Goal: Task Accomplishment & Management: Use online tool/utility

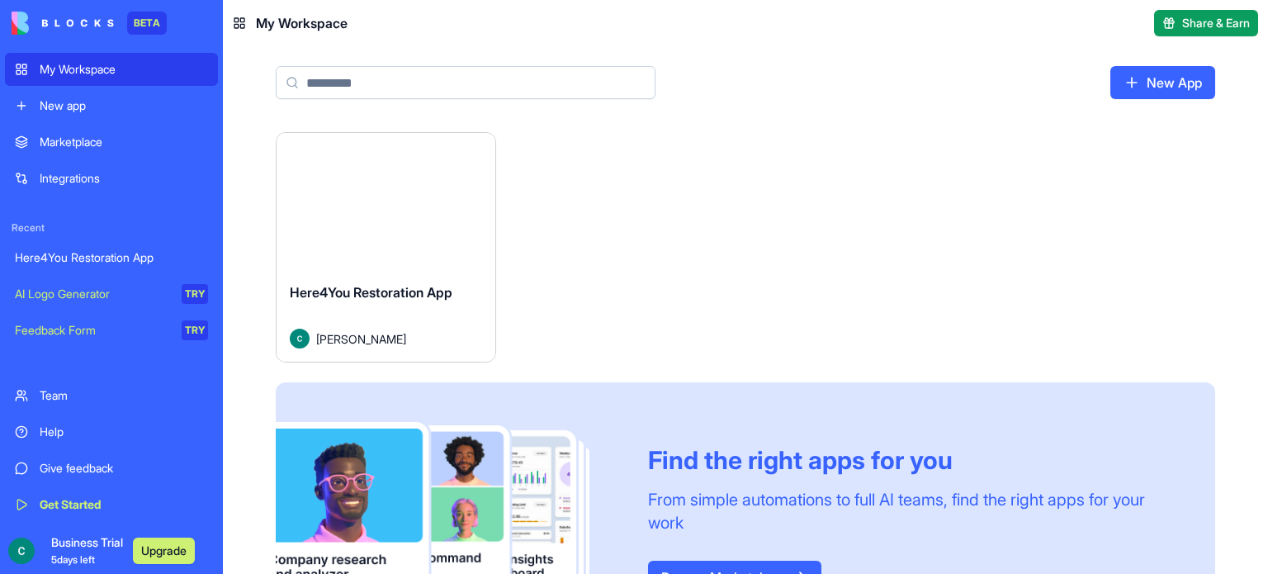
click at [405, 255] on div "Launch" at bounding box center [386, 201] width 219 height 136
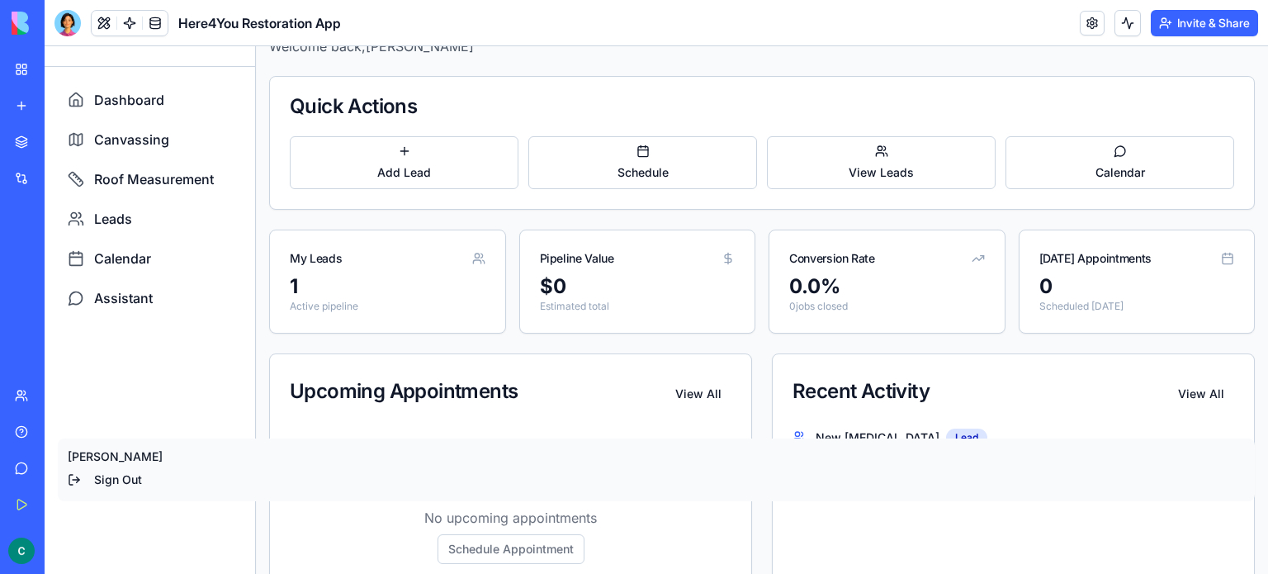
scroll to position [61, 0]
click at [127, 135] on span "Canvassing" at bounding box center [131, 138] width 75 height 20
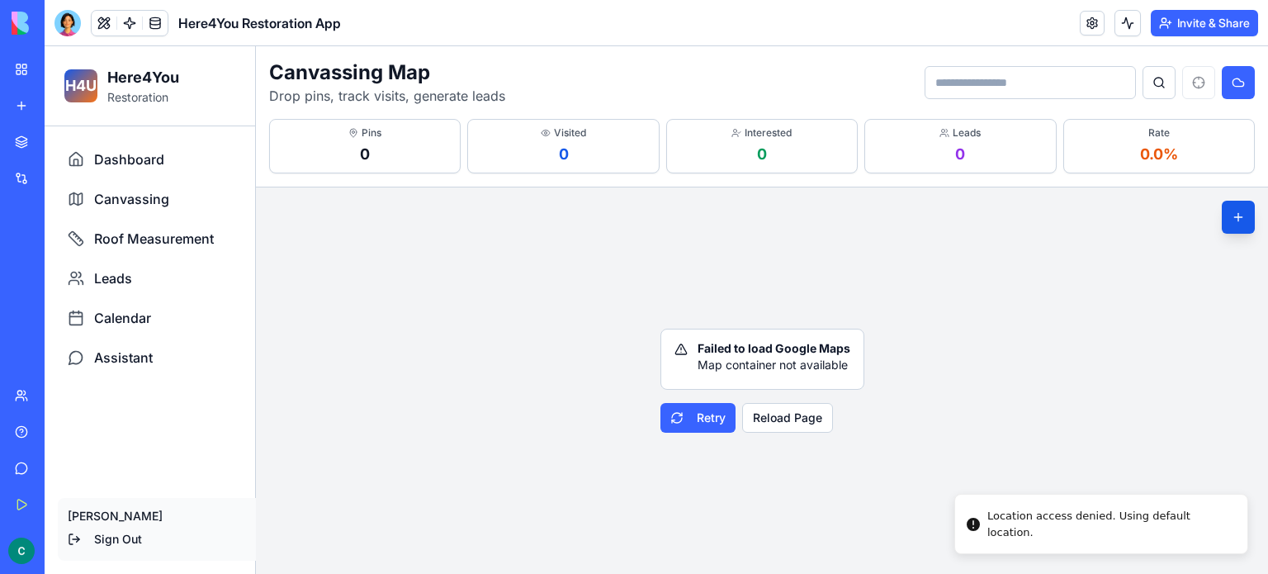
click at [70, 26] on div at bounding box center [68, 23] width 26 height 26
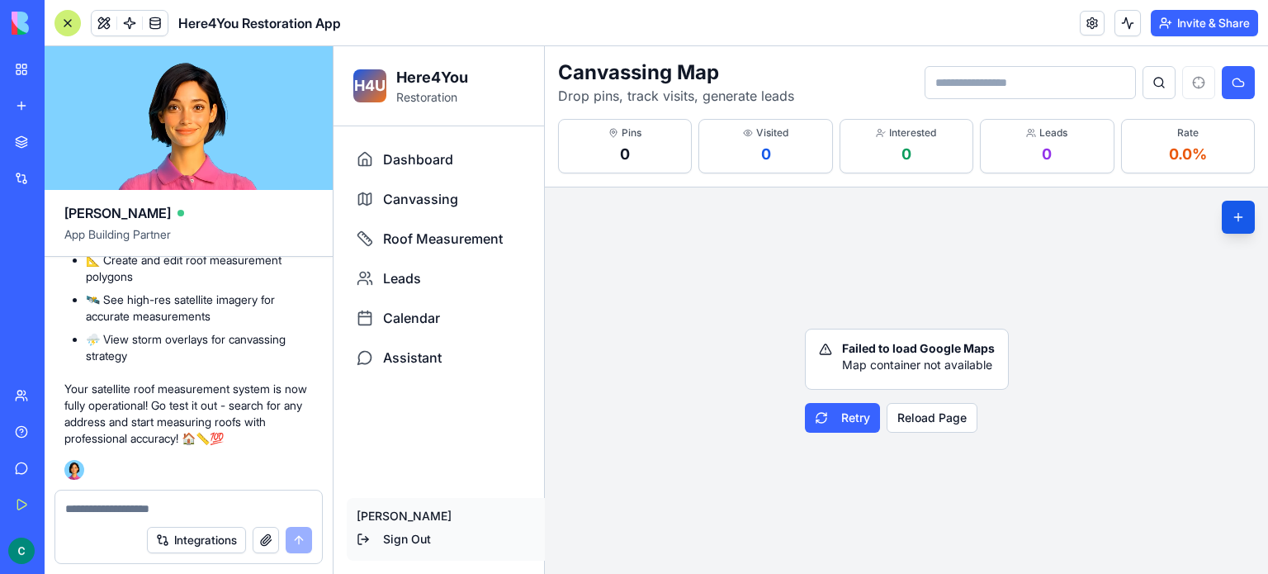
scroll to position [7369, 0]
click at [230, 506] on textarea at bounding box center [188, 508] width 247 height 17
type textarea "**********"
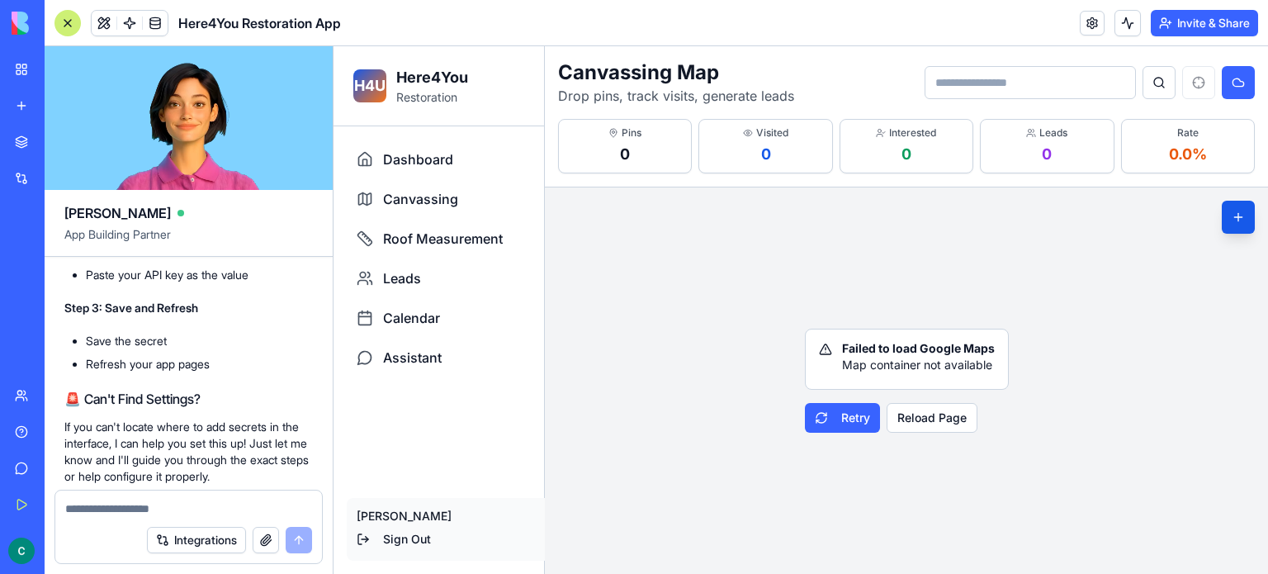
scroll to position [7703, 0]
click at [196, 541] on button "Integrations" at bounding box center [196, 540] width 99 height 26
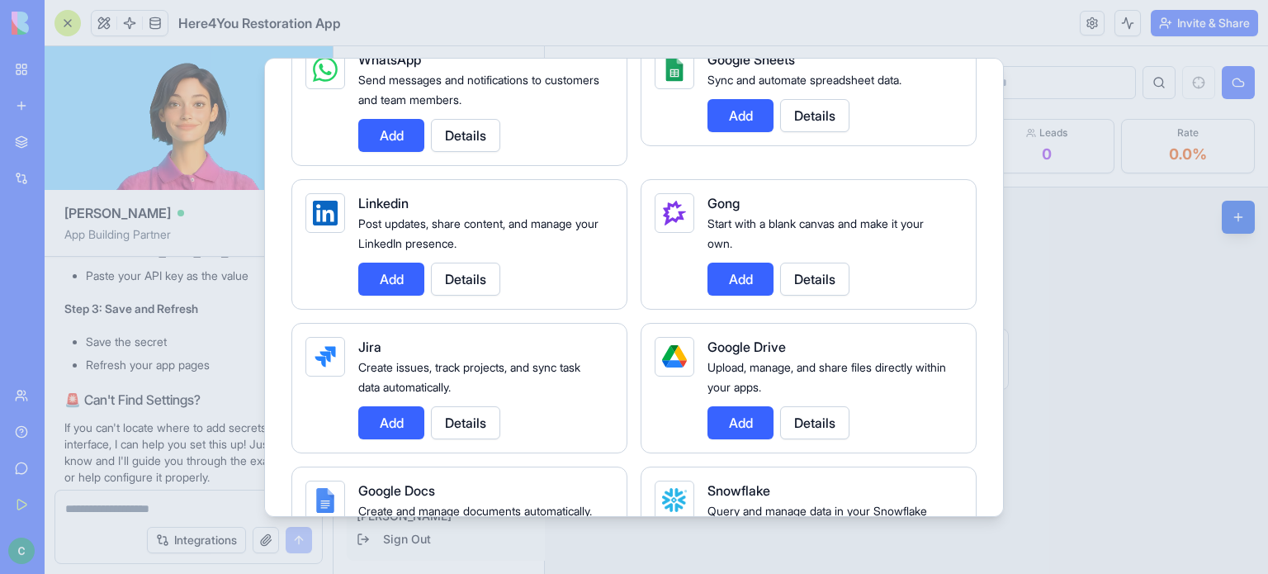
scroll to position [0, 0]
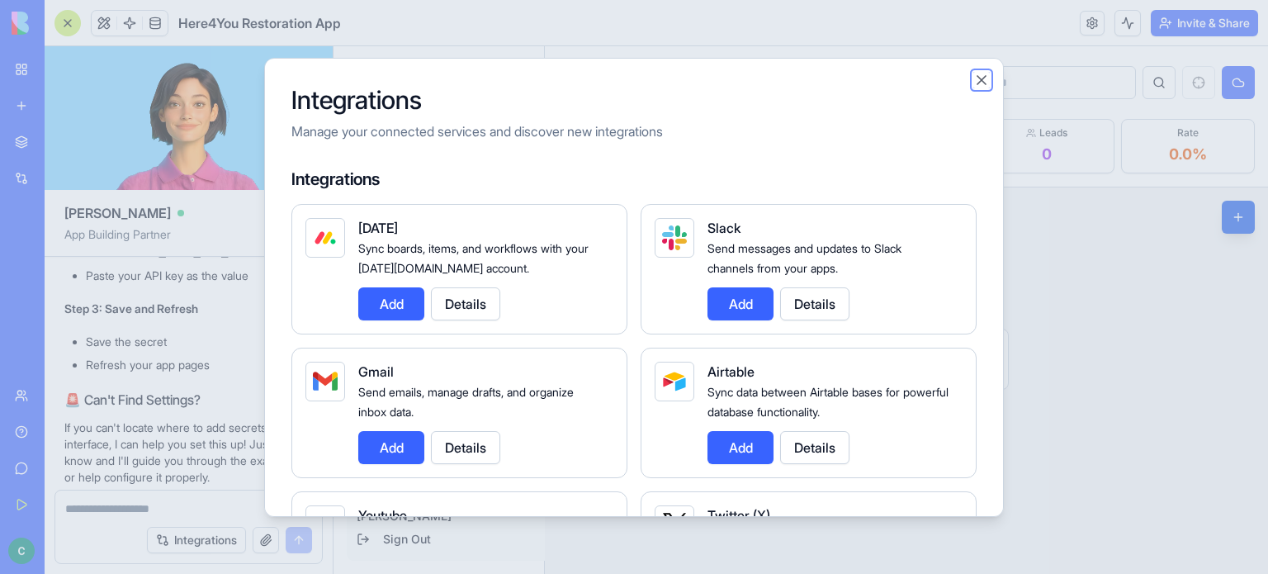
click at [983, 84] on button "Close" at bounding box center [982, 80] width 17 height 17
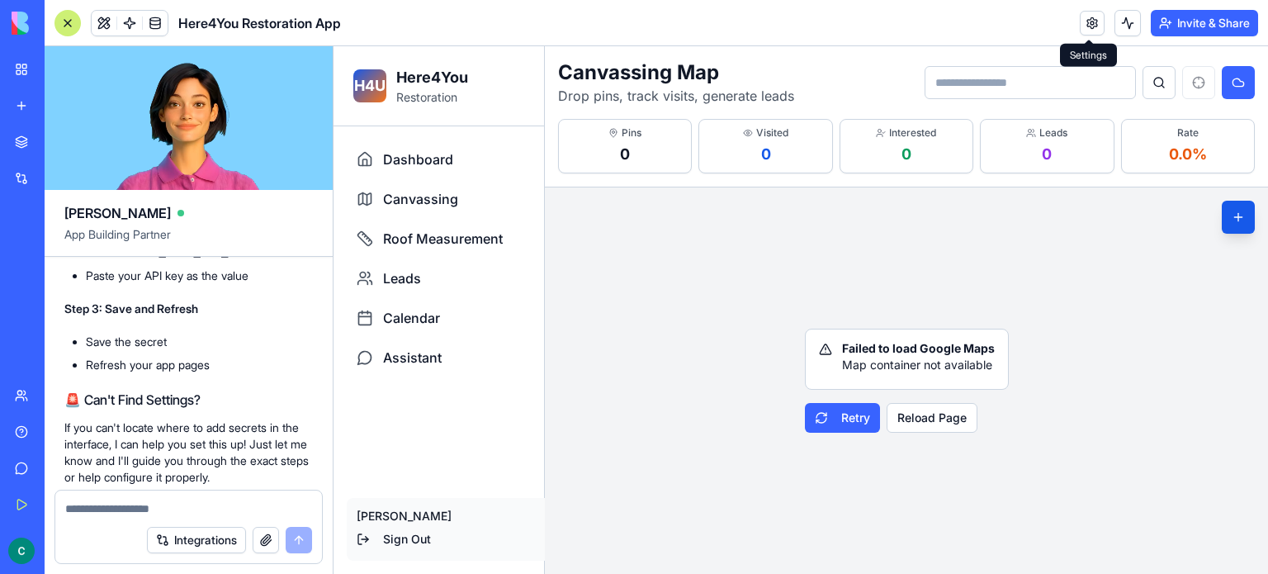
click at [1089, 35] on link at bounding box center [1092, 23] width 25 height 25
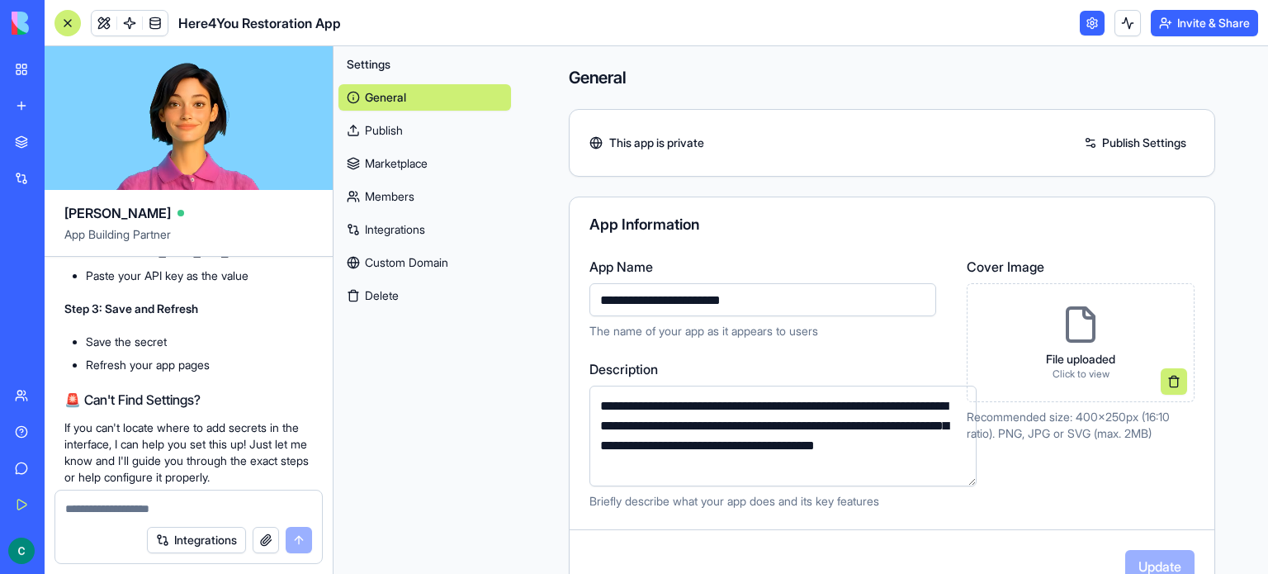
click at [405, 225] on link "Integrations" at bounding box center [425, 229] width 173 height 26
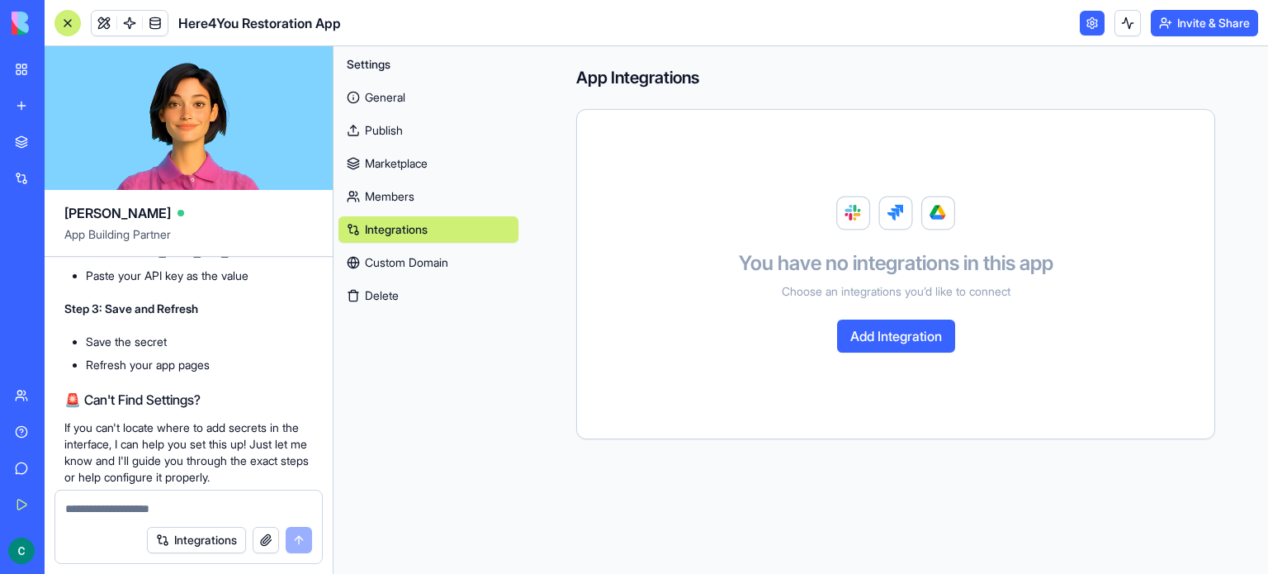
click at [379, 99] on link "General" at bounding box center [429, 97] width 180 height 26
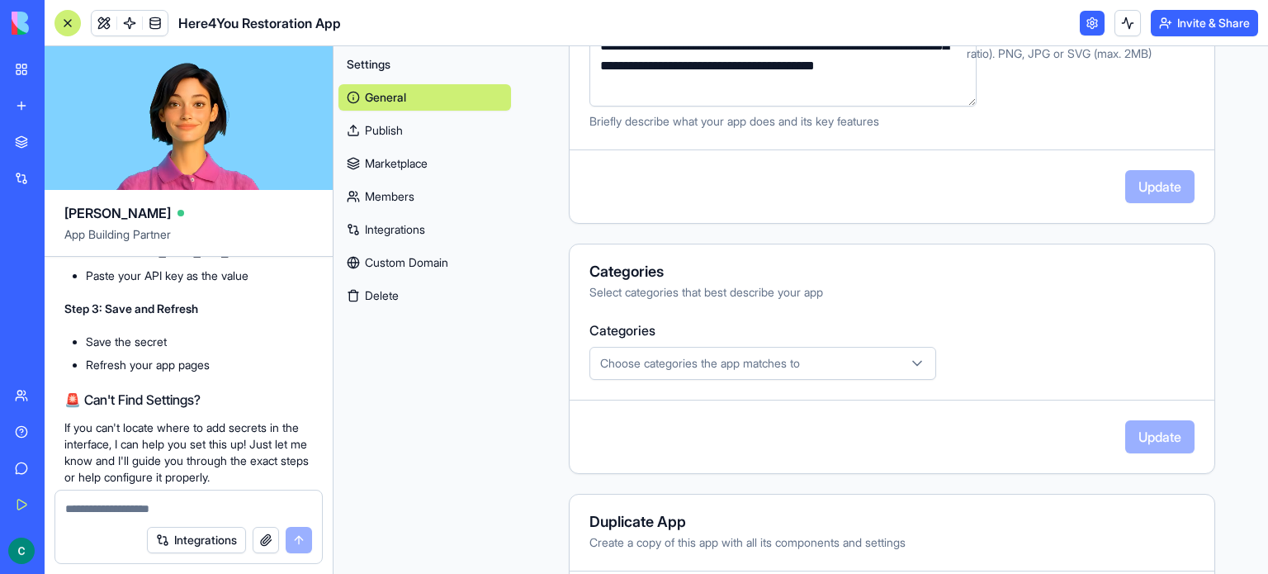
scroll to position [469, 0]
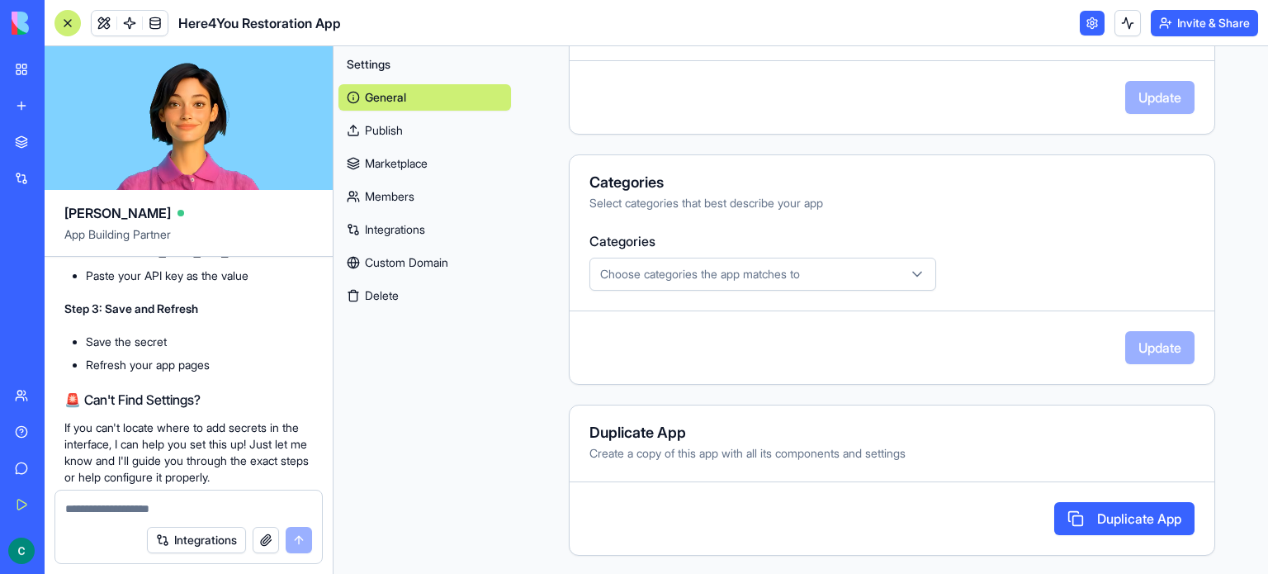
click at [366, 131] on link "Publish" at bounding box center [425, 130] width 173 height 26
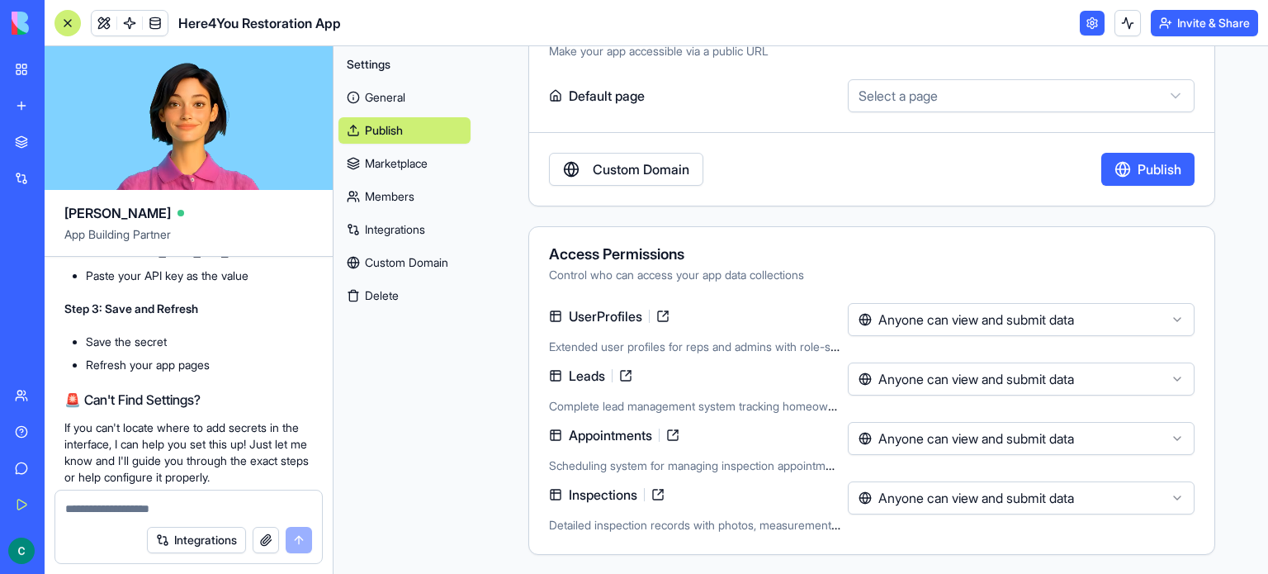
click at [368, 166] on link "Marketplace" at bounding box center [405, 163] width 132 height 26
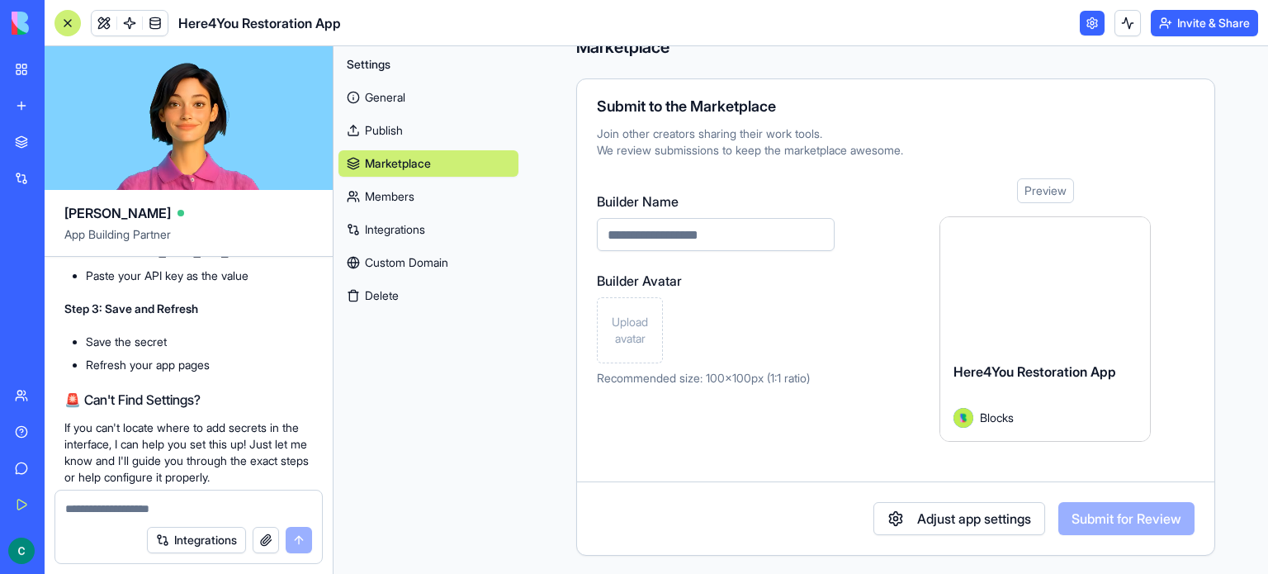
click at [372, 209] on link "Members" at bounding box center [429, 196] width 180 height 26
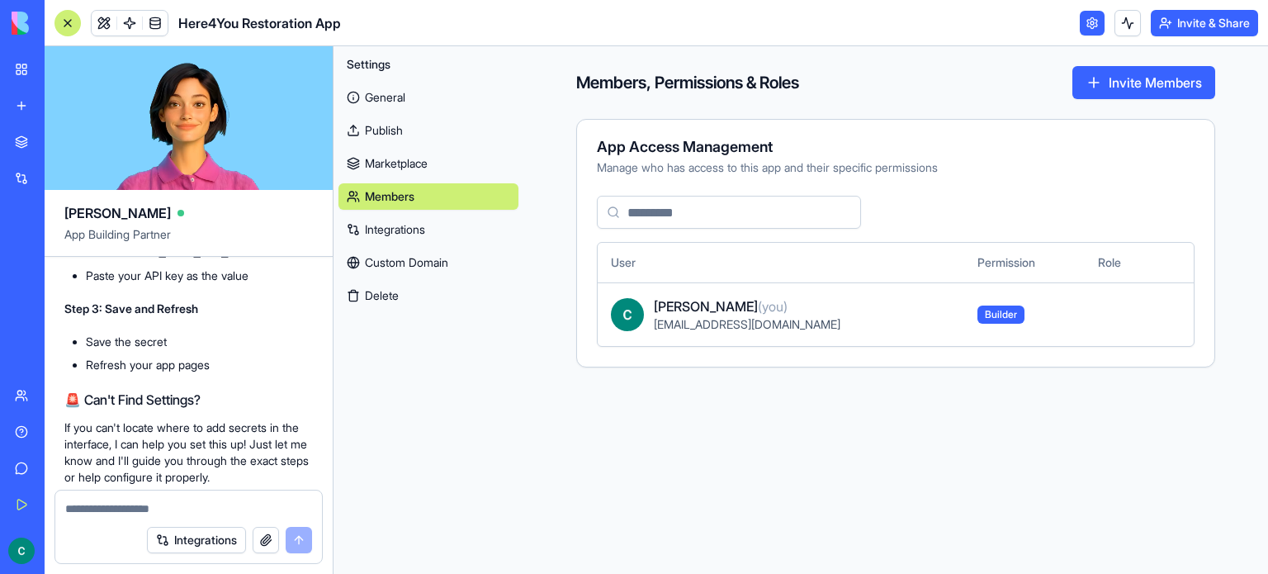
click at [377, 239] on link "Integrations" at bounding box center [429, 229] width 180 height 26
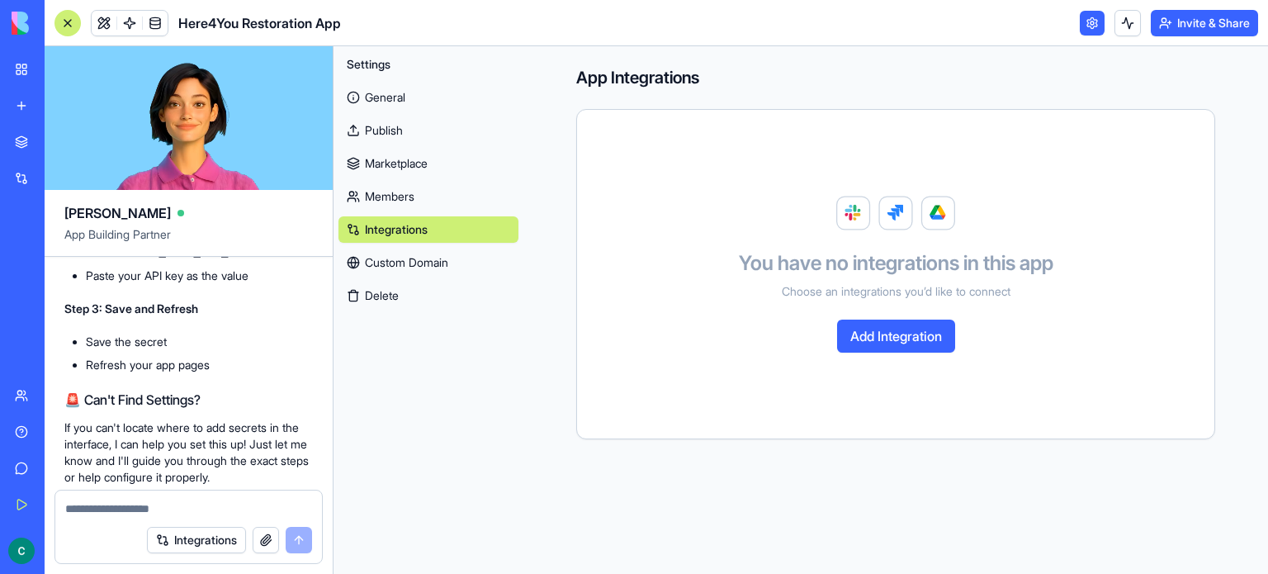
click at [379, 270] on link "Custom Domain" at bounding box center [429, 262] width 180 height 26
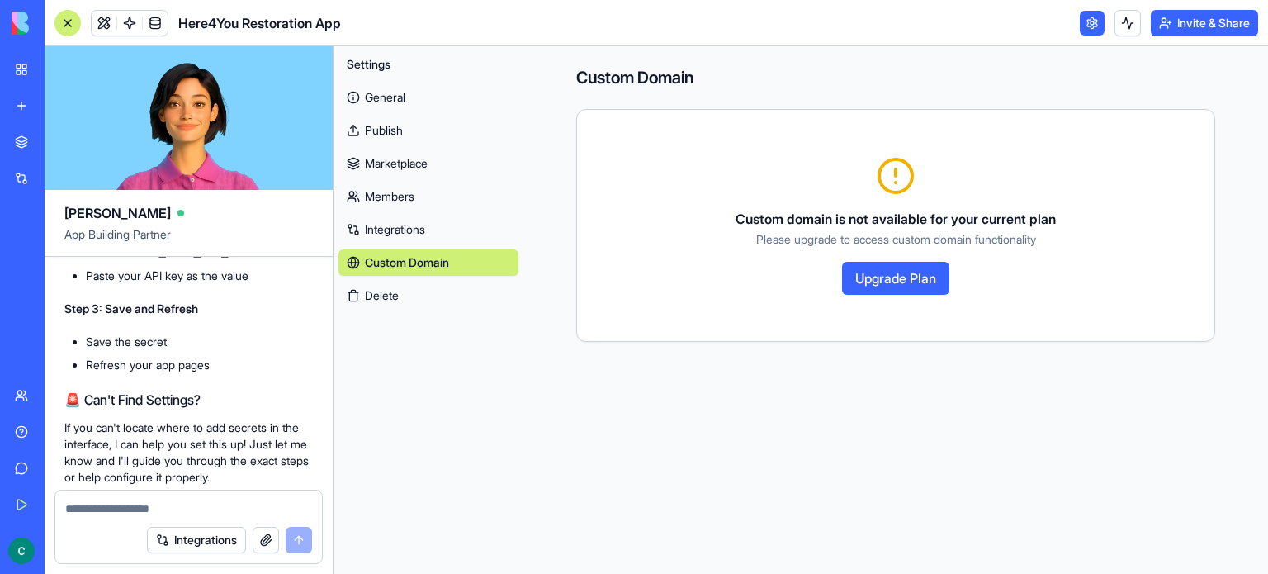
click at [1080, 28] on link at bounding box center [1092, 23] width 25 height 25
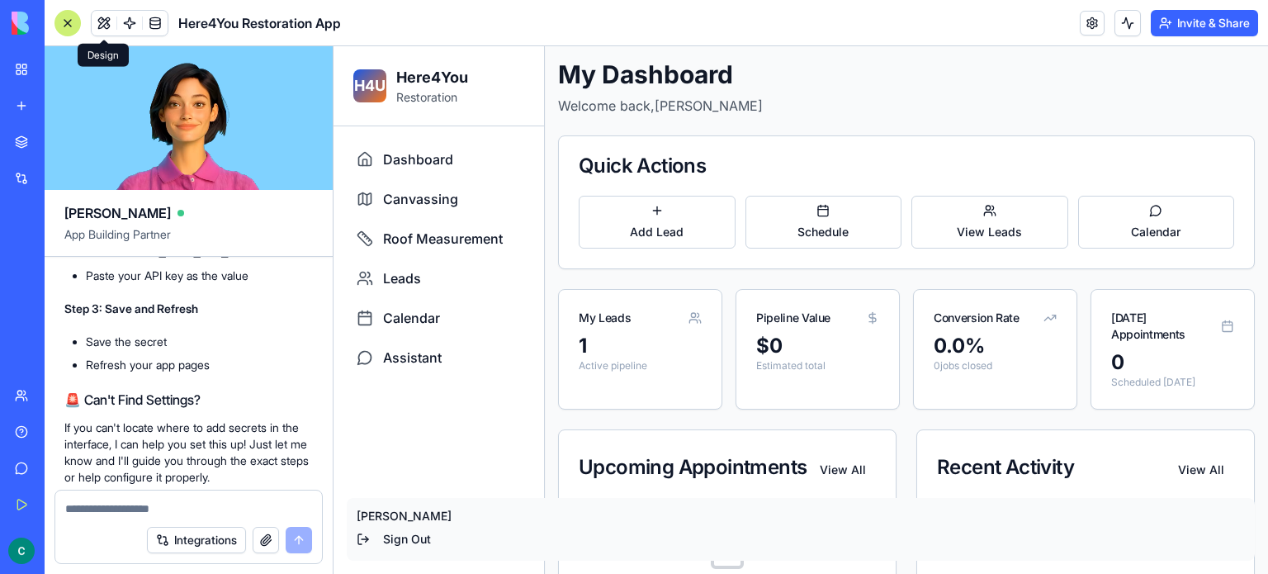
click at [111, 29] on button at bounding box center [104, 23] width 25 height 25
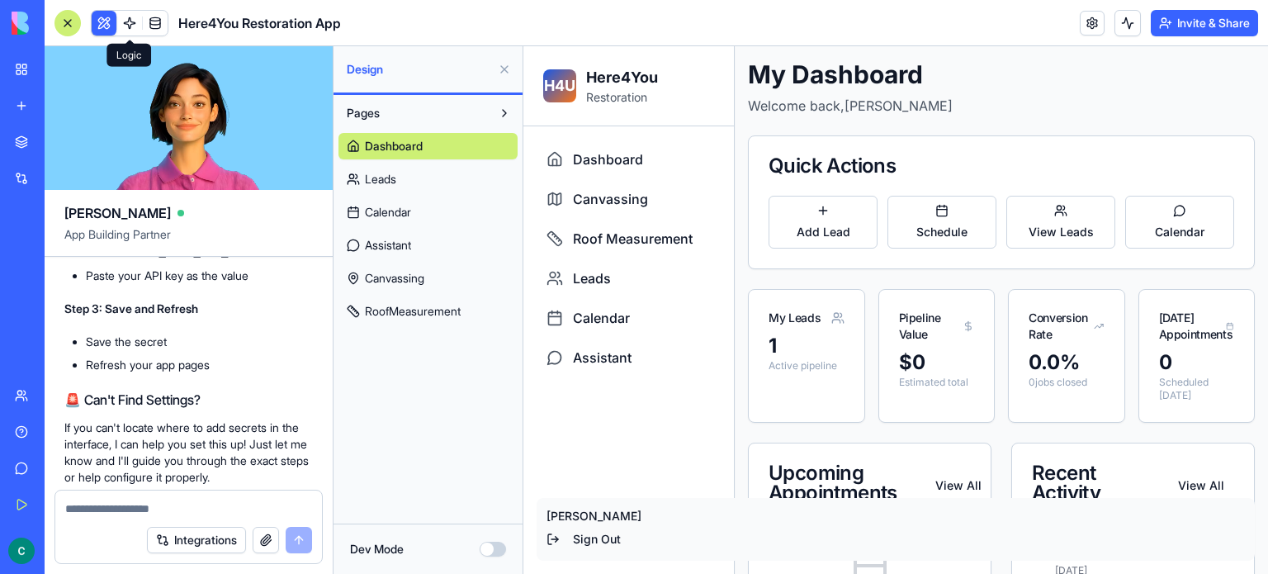
click at [131, 23] on link at bounding box center [129, 23] width 25 height 25
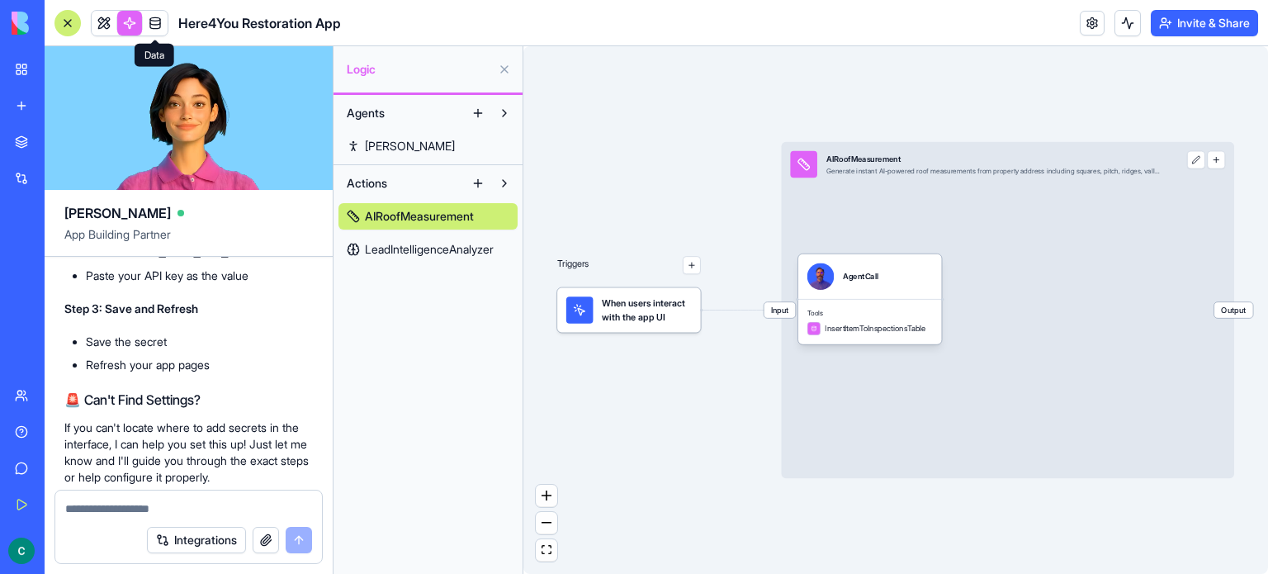
click at [155, 24] on link at bounding box center [155, 23] width 25 height 25
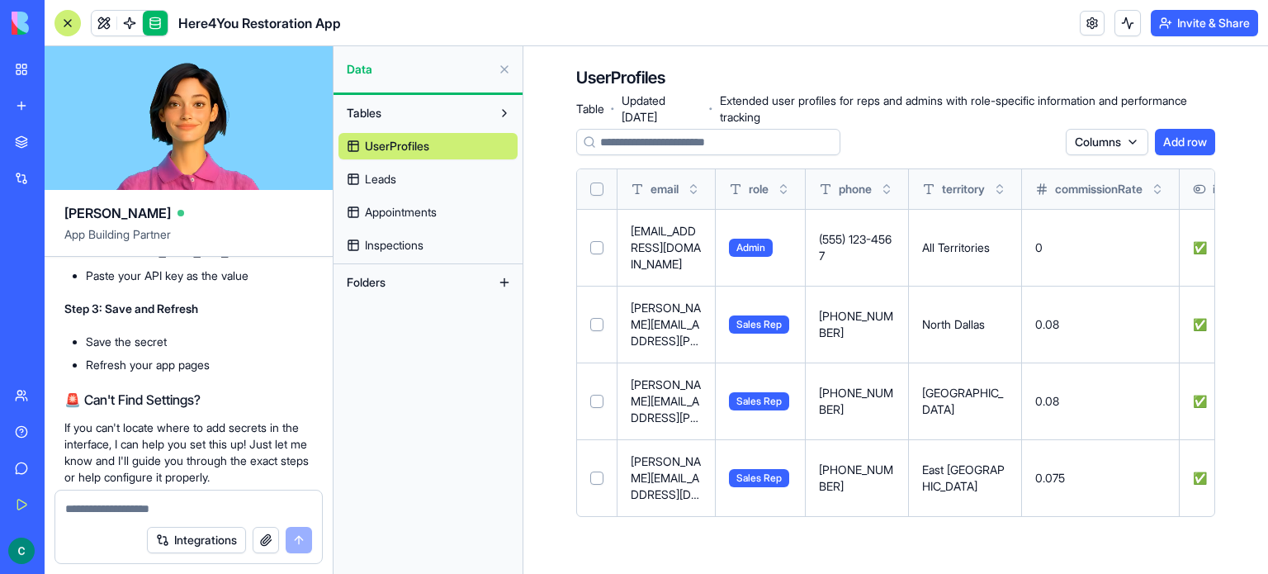
click at [69, 17] on div at bounding box center [68, 23] width 26 height 26
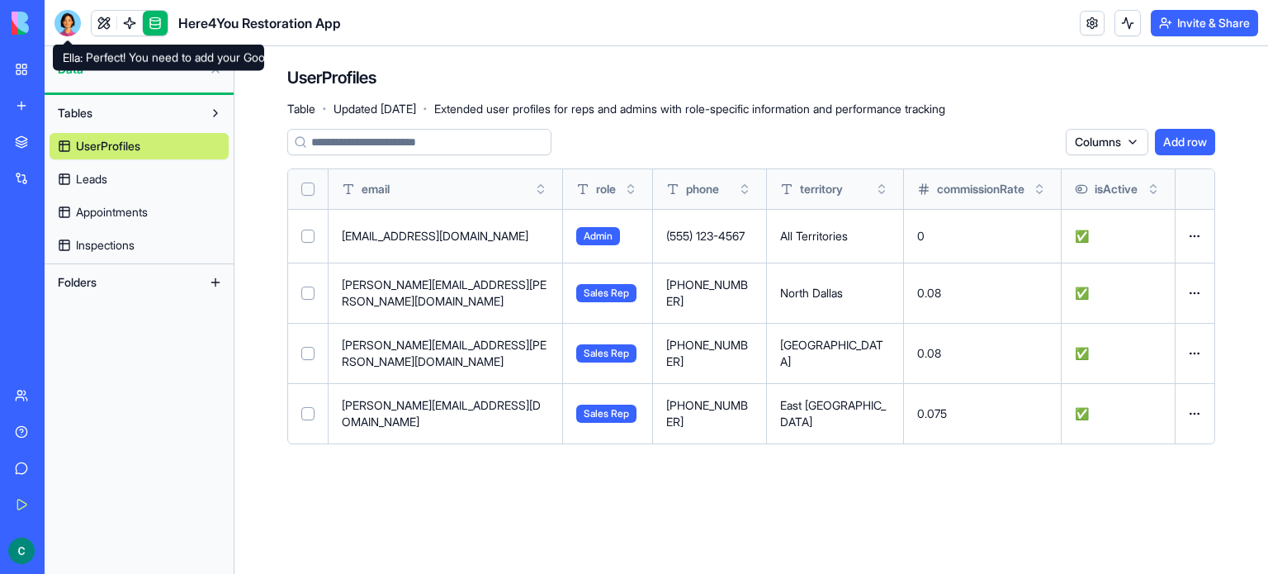
click at [59, 20] on div at bounding box center [68, 23] width 26 height 26
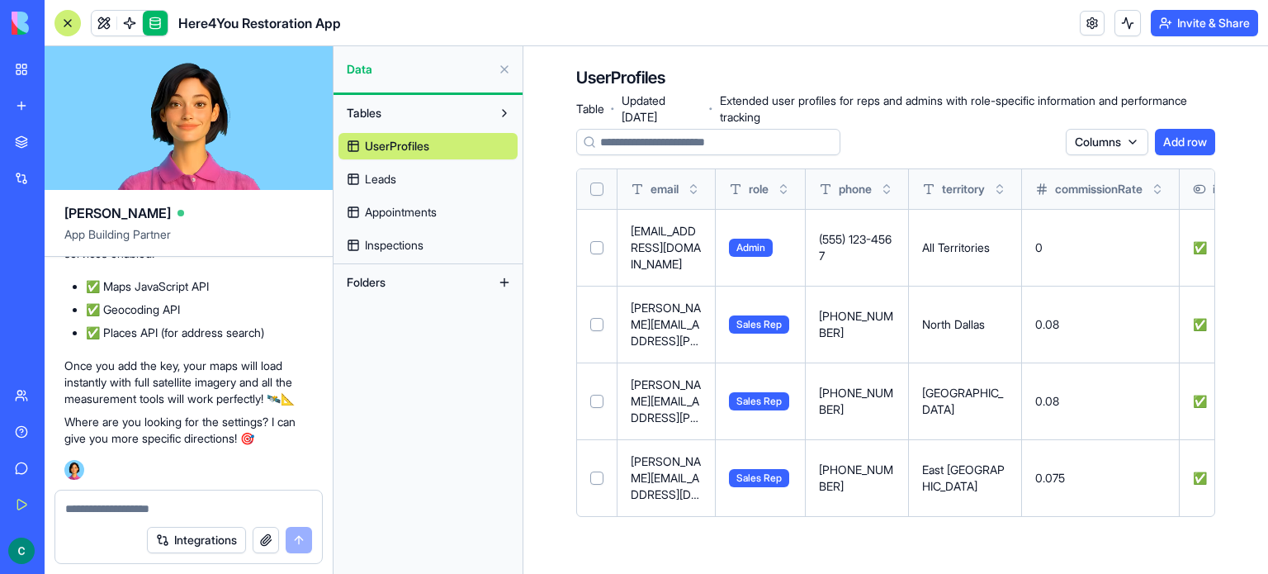
click at [27, 181] on link "Integrations" at bounding box center [38, 178] width 66 height 33
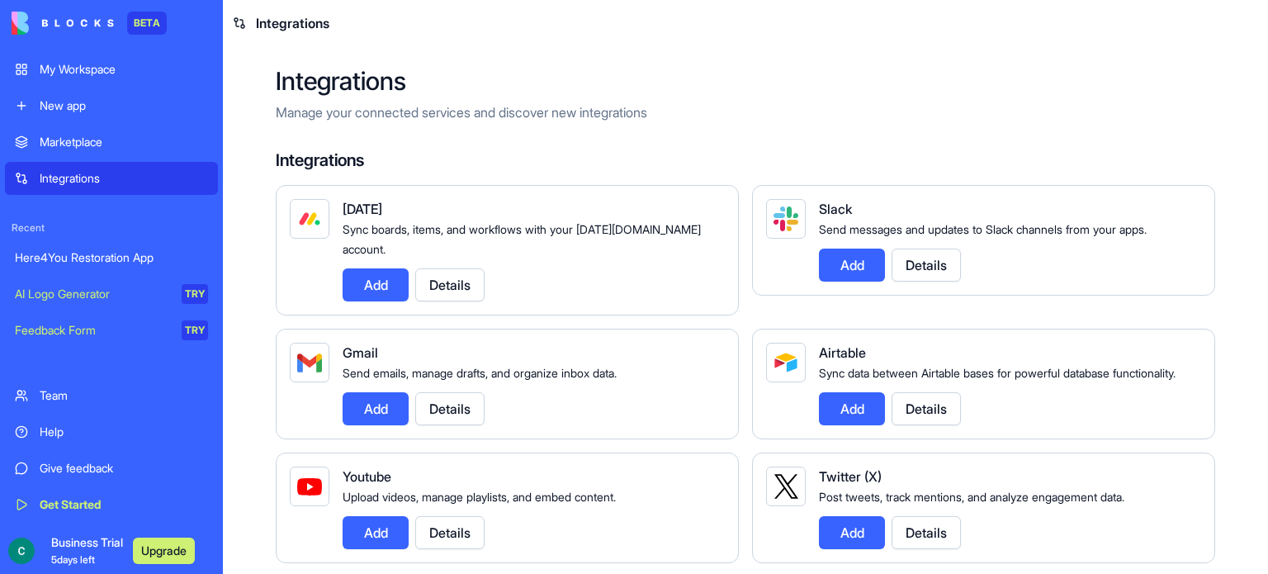
click at [279, 89] on h2 "Integrations" at bounding box center [746, 81] width 940 height 30
click at [111, 245] on link "Here4You Restoration App" at bounding box center [111, 257] width 213 height 33
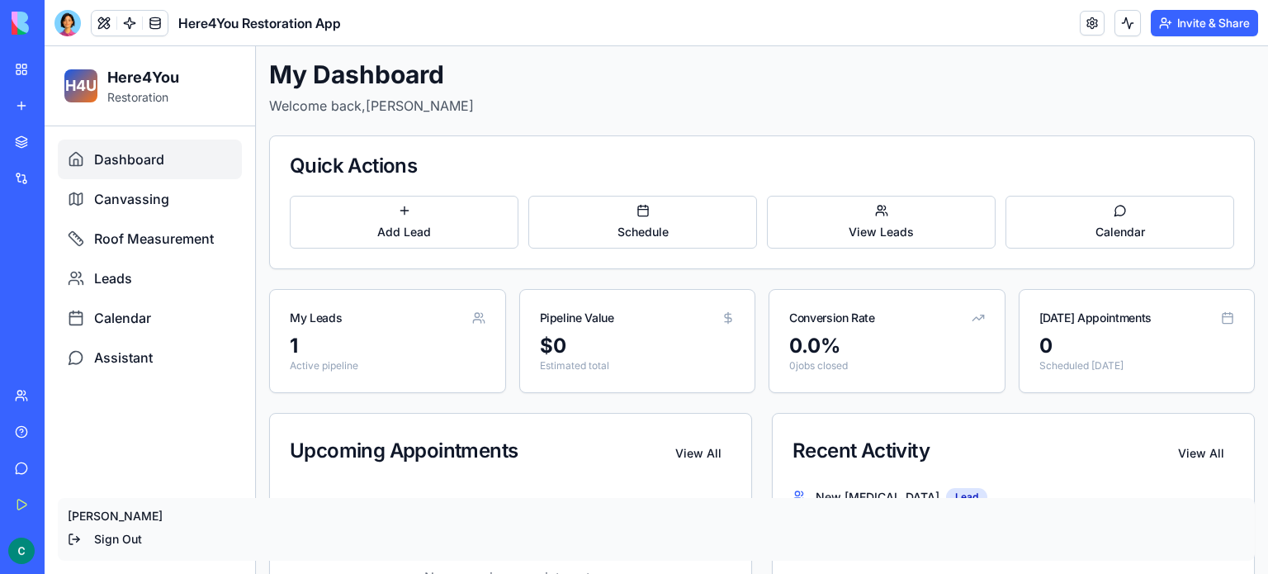
click at [235, 160] on div "Dashboard" at bounding box center [150, 160] width 184 height 40
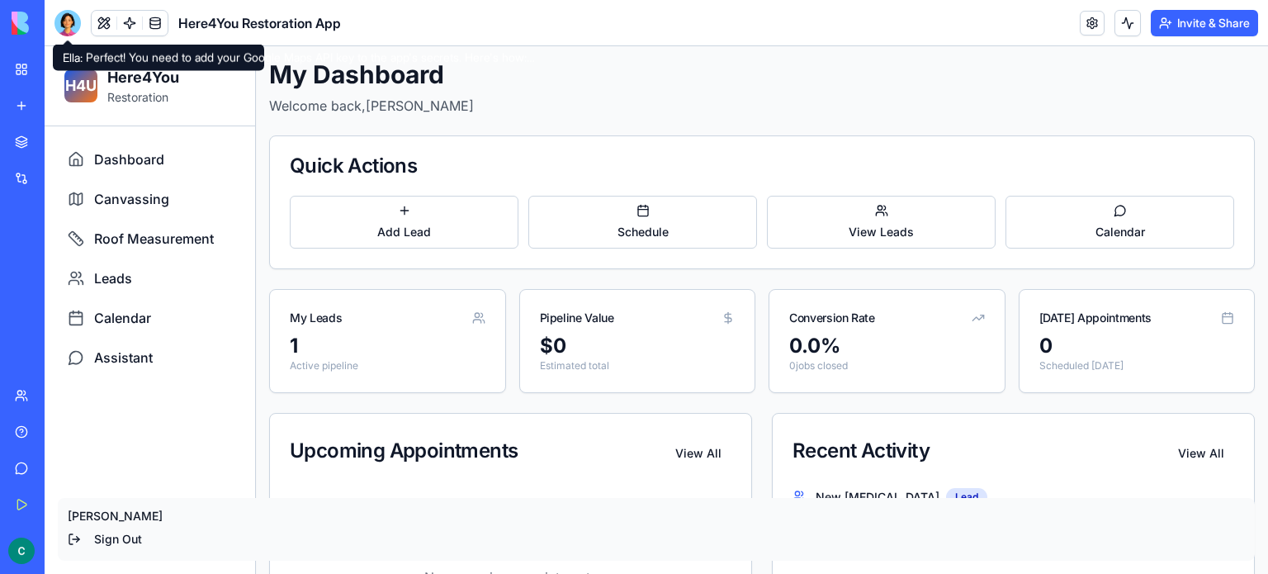
click at [78, 32] on div at bounding box center [68, 23] width 26 height 26
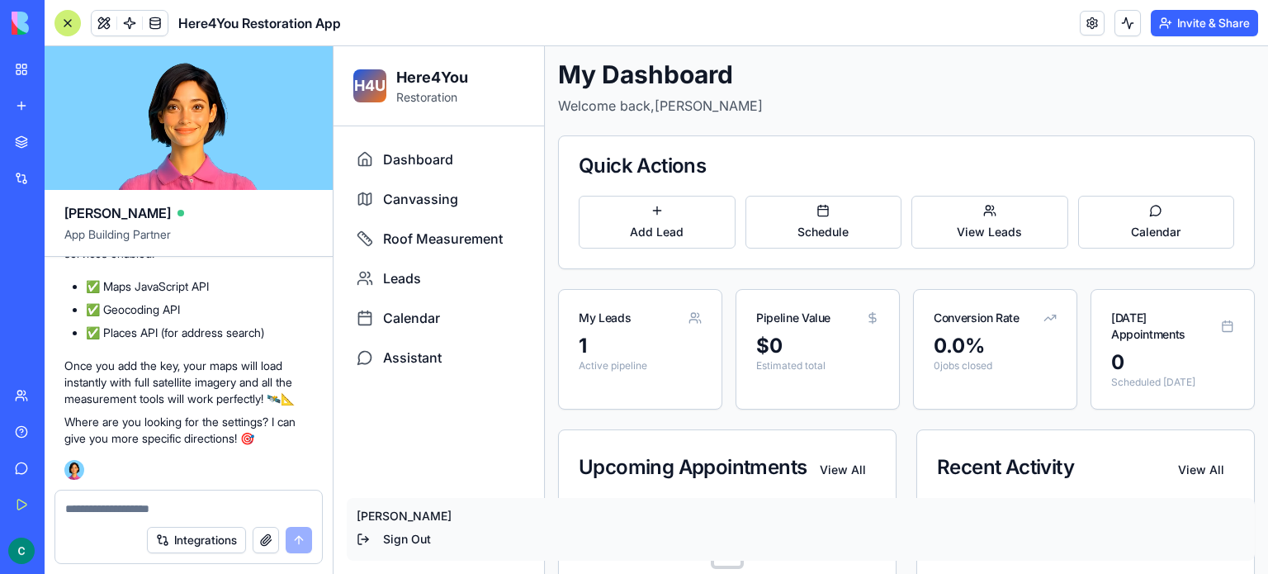
click at [260, 538] on button "button" at bounding box center [266, 540] width 26 height 26
click at [175, 499] on div at bounding box center [188, 504] width 267 height 26
click at [170, 511] on textarea at bounding box center [188, 508] width 247 height 17
click at [169, 511] on textarea at bounding box center [188, 508] width 247 height 17
type textarea "**********"
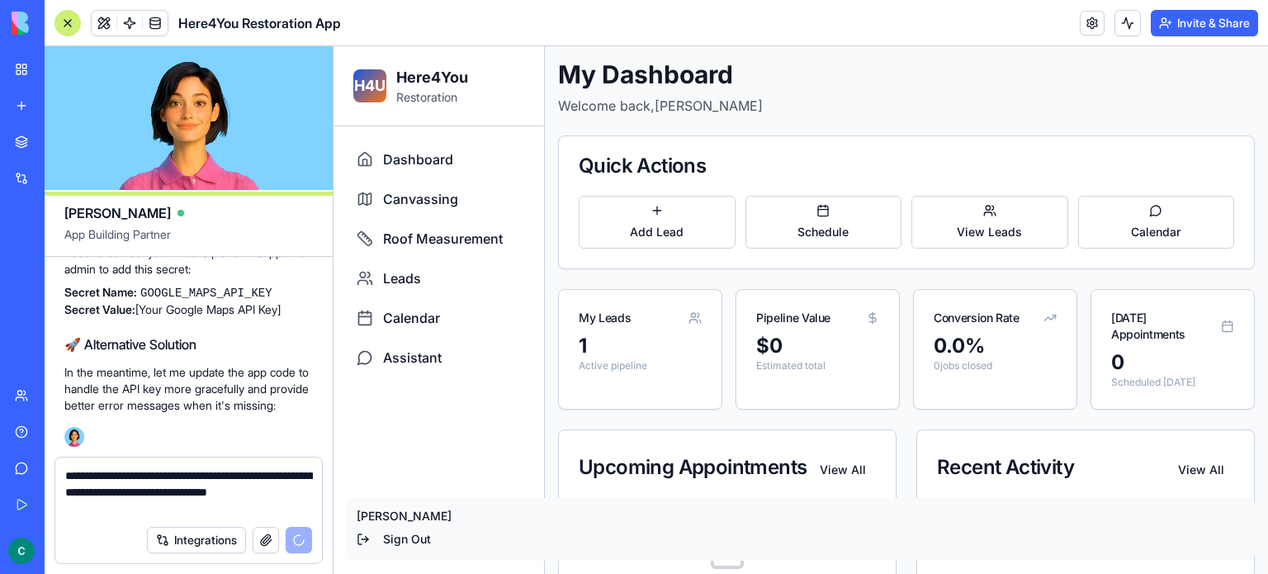
type textarea "**********"
click at [296, 536] on div "Integrations" at bounding box center [229, 540] width 165 height 26
click at [296, 538] on div "Integrations" at bounding box center [229, 540] width 165 height 26
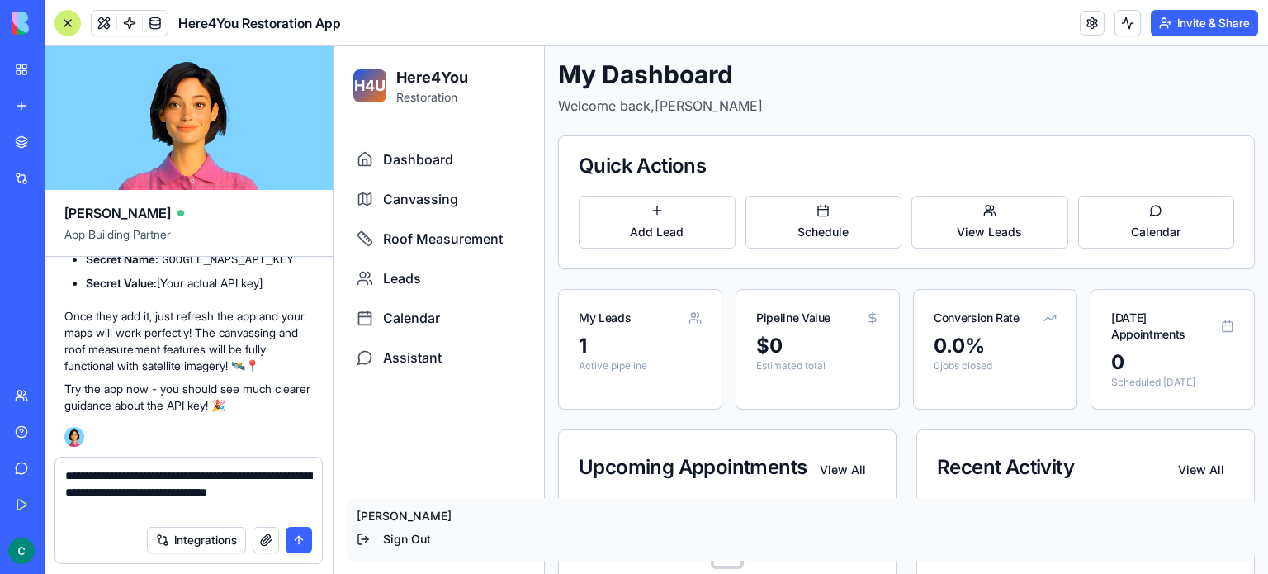
scroll to position [9360, 0]
click at [411, 192] on span "Canvassing" at bounding box center [420, 199] width 75 height 20
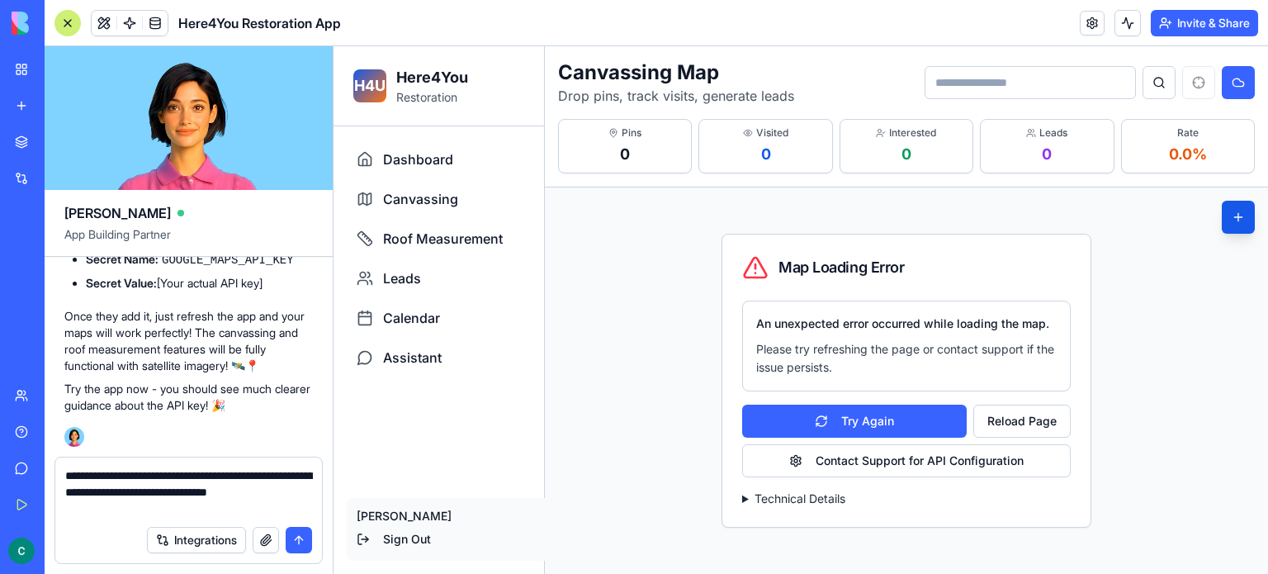
click at [776, 500] on summary "Technical Details" at bounding box center [906, 499] width 329 height 17
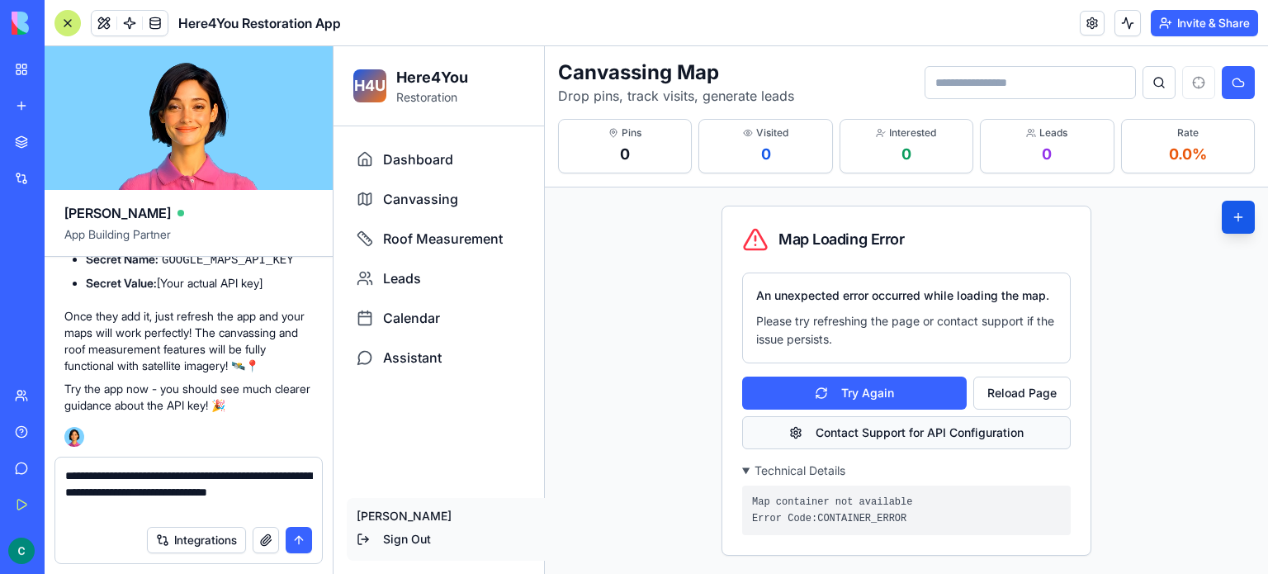
click at [888, 437] on button "Contact Support for API Configuration" at bounding box center [906, 432] width 329 height 33
click at [1262, 264] on div "Map Loading Error An unexpected error occurred while loading the map. Please tr…" at bounding box center [906, 380] width 723 height 386
click at [1221, 222] on div "Map Loading Error An unexpected error occurred while loading the map. Please tr…" at bounding box center [906, 380] width 723 height 386
click at [1233, 219] on button at bounding box center [1238, 217] width 33 height 33
click at [40, 143] on div "Marketplace" at bounding box center [50, 142] width 21 height 17
